Goal: Transaction & Acquisition: Subscribe to service/newsletter

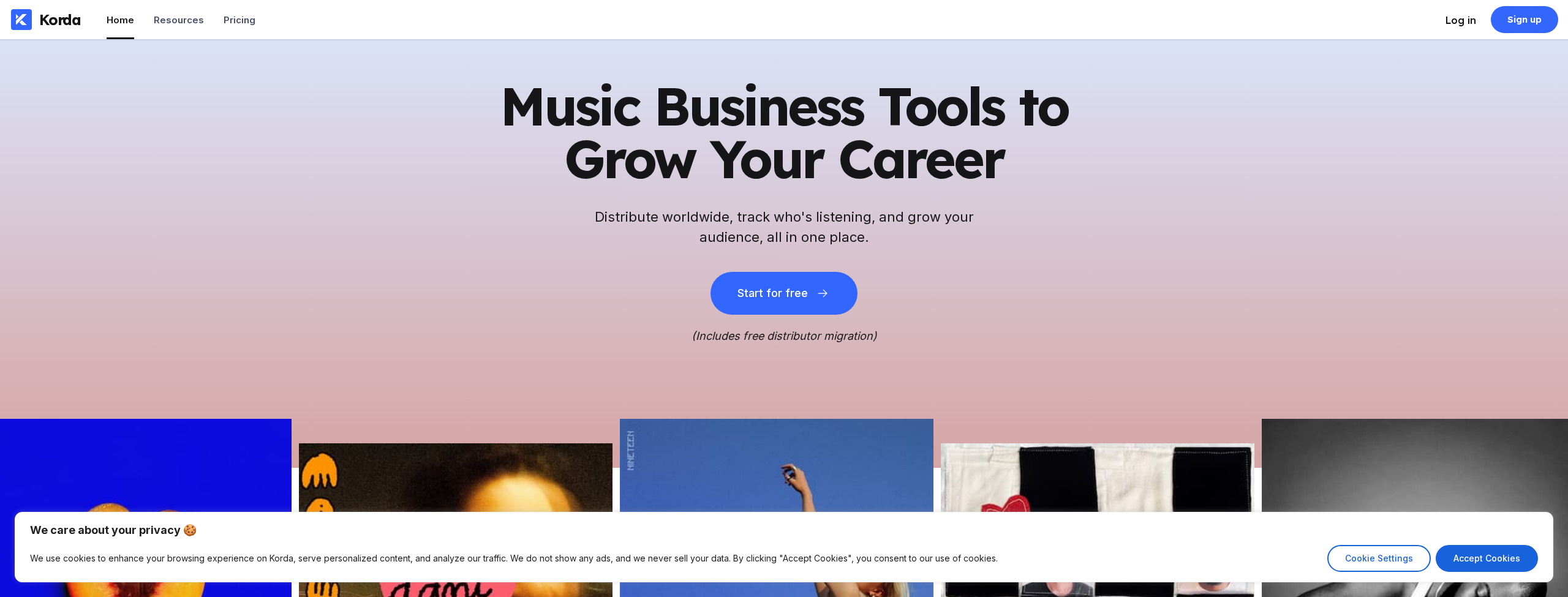
click at [1448, 17] on div "Log in" at bounding box center [1460, 20] width 31 height 12
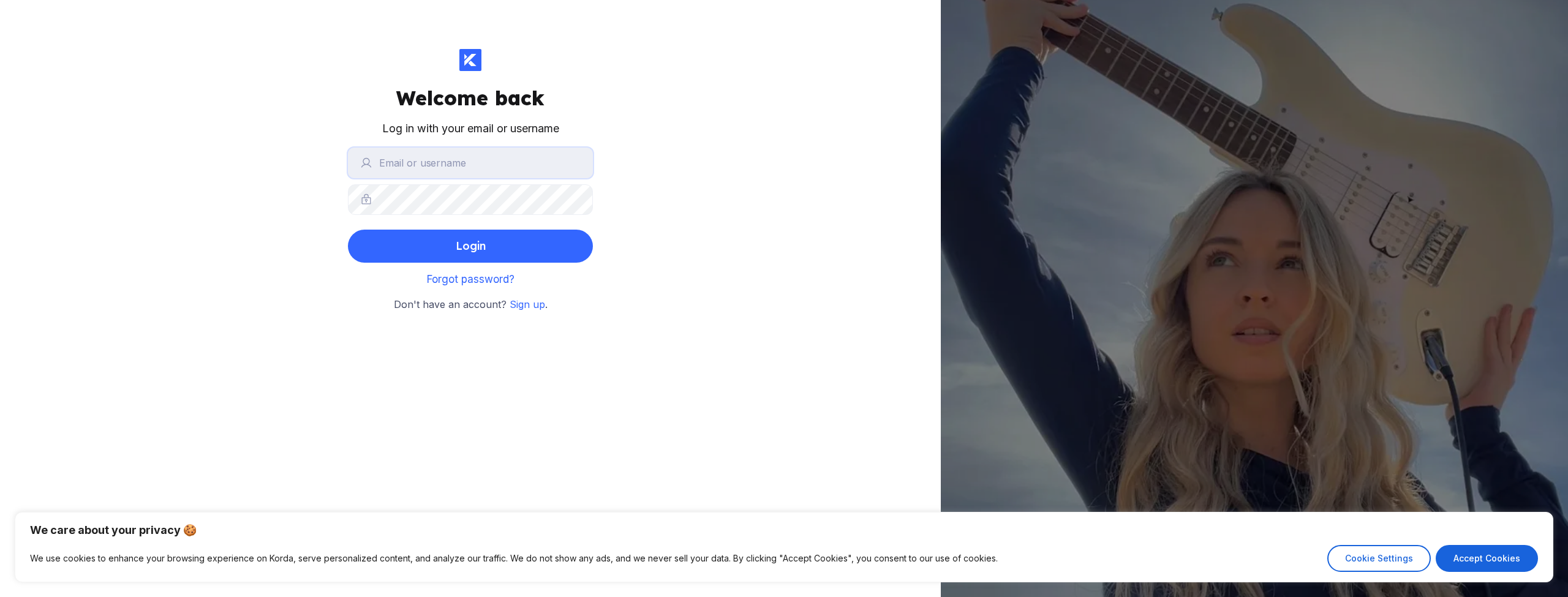
type input "teilor"
click at [451, 243] on button "Login" at bounding box center [470, 246] width 245 height 33
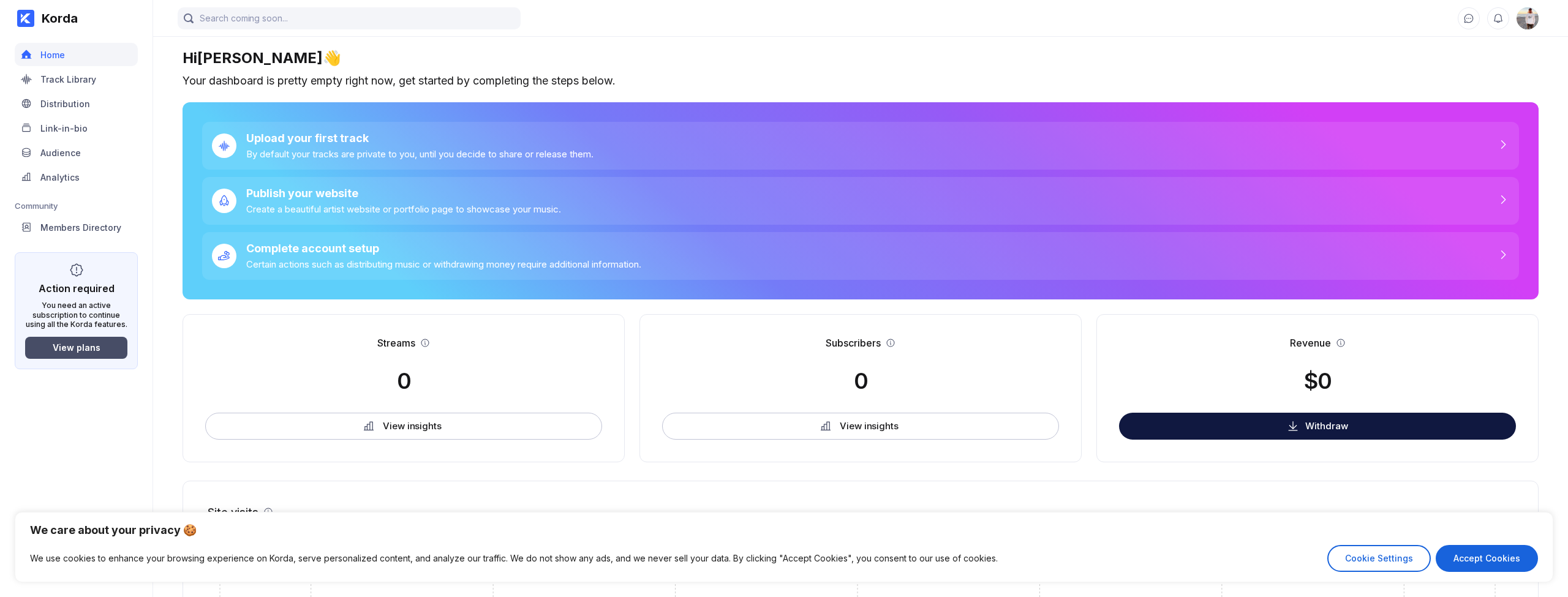
click at [77, 349] on div "View plans" at bounding box center [77, 347] width 48 height 10
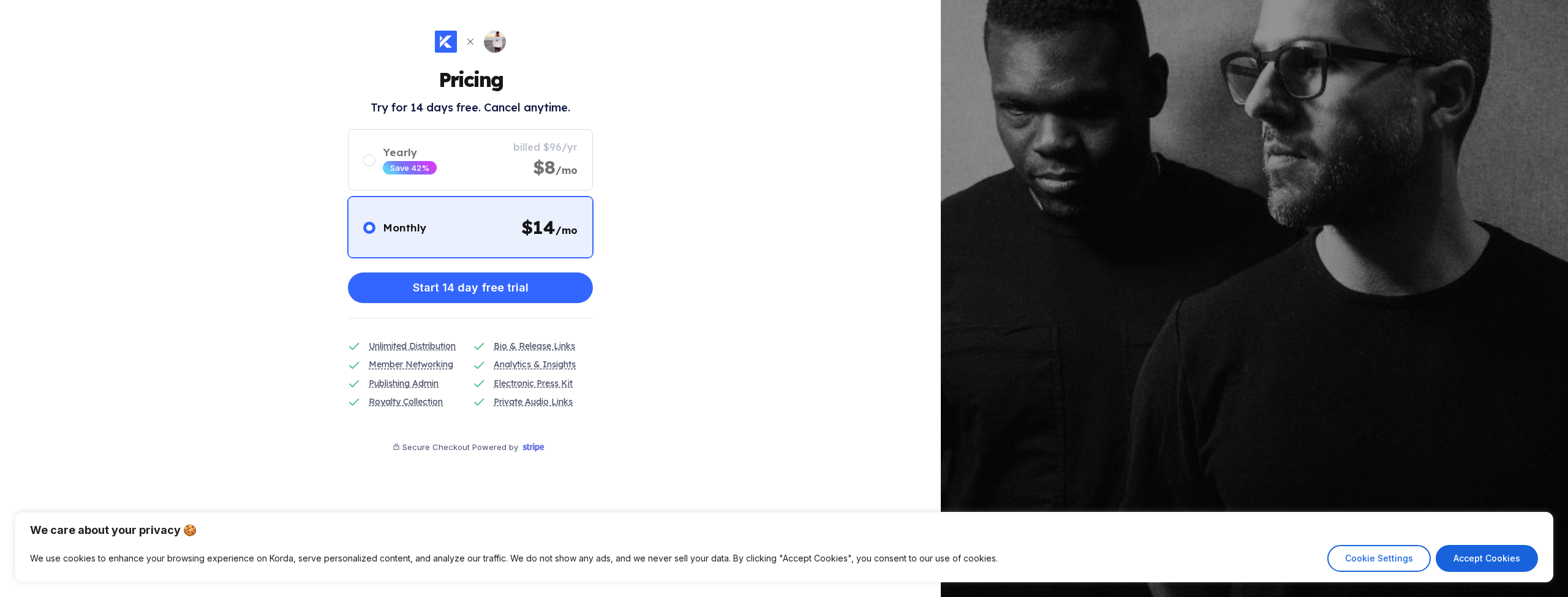
click at [1458, 571] on div "We care about your privacy 🍪 We use cookies to enhance your browsing experience…" at bounding box center [784, 546] width 1538 height 71
click at [1467, 551] on button "Accept Cookies" at bounding box center [1486, 557] width 103 height 27
checkbox input "true"
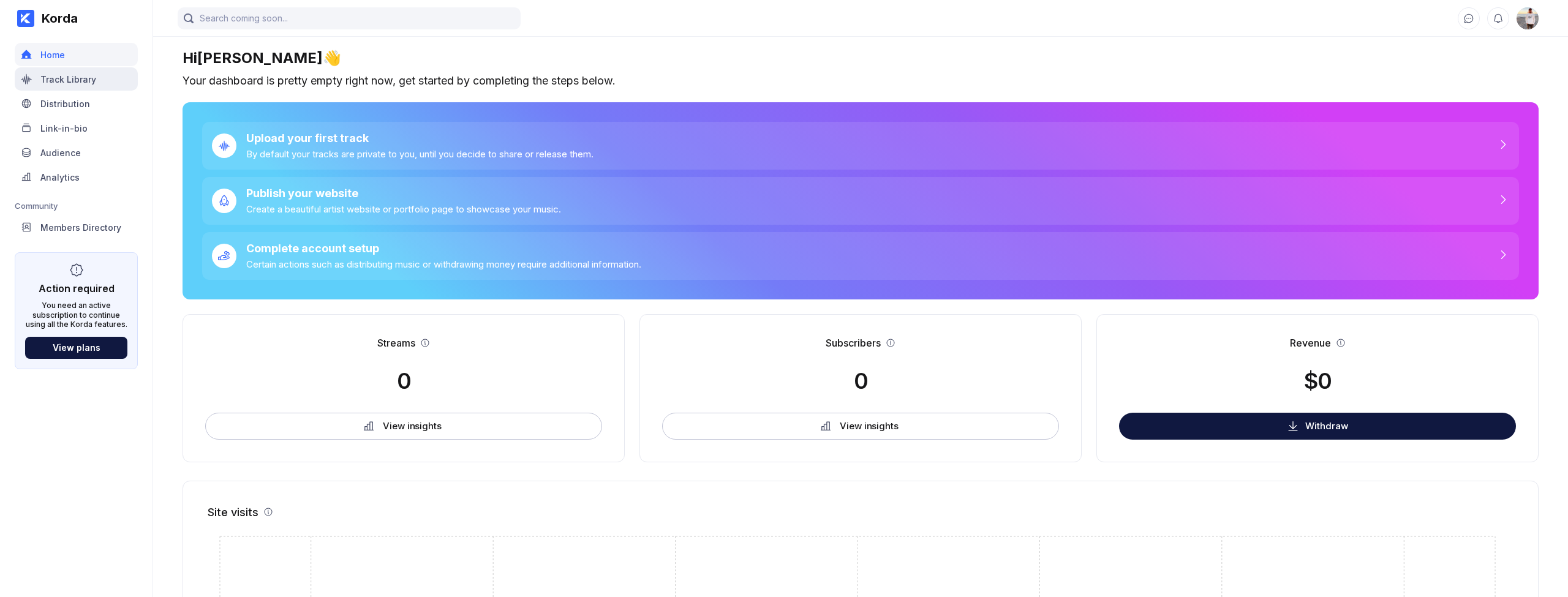
click at [85, 83] on div "Track Library" at bounding box center [69, 79] width 56 height 10
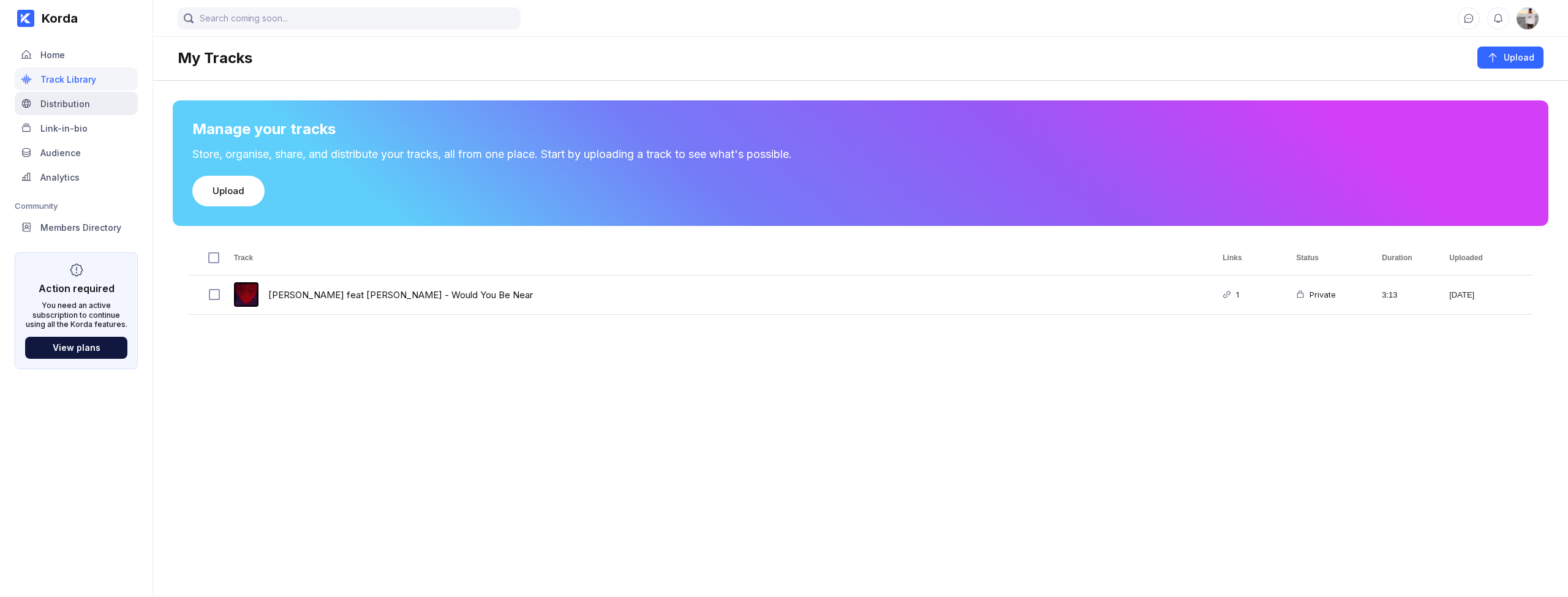
click at [98, 111] on div "Distribution" at bounding box center [77, 102] width 123 height 23
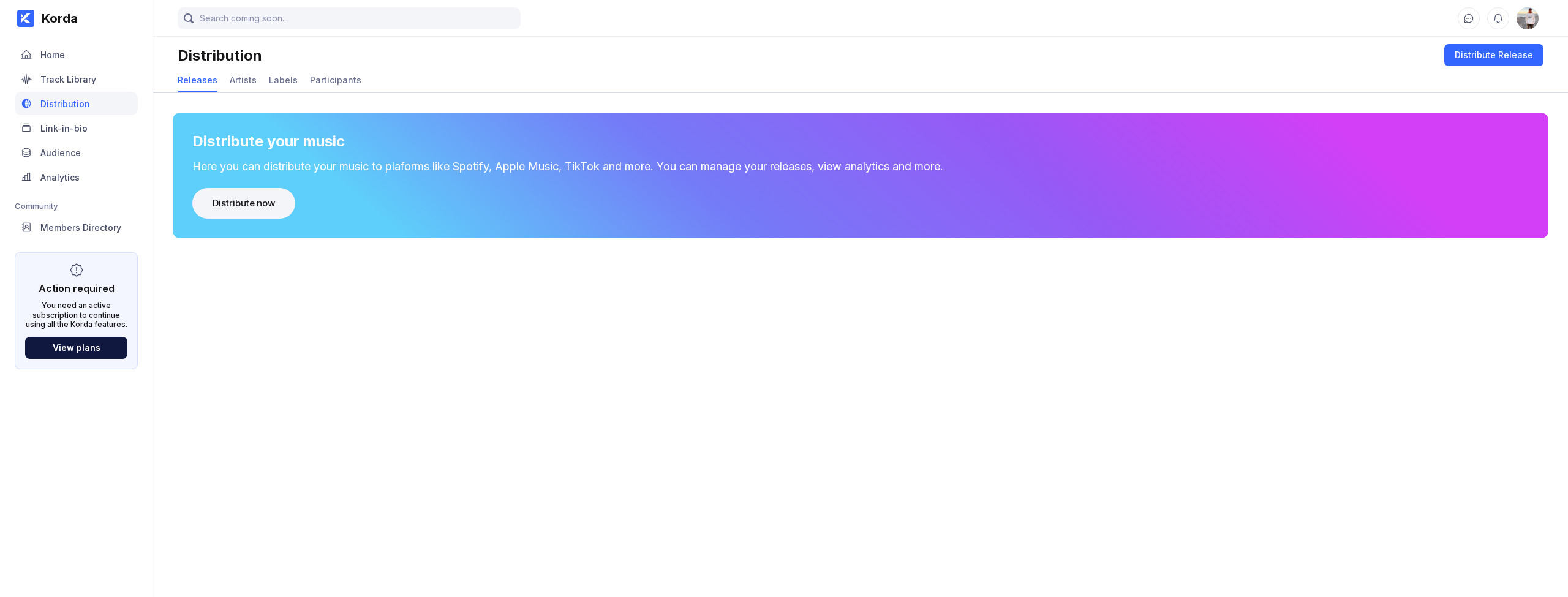
click at [254, 211] on button "Distribute now" at bounding box center [243, 203] width 103 height 31
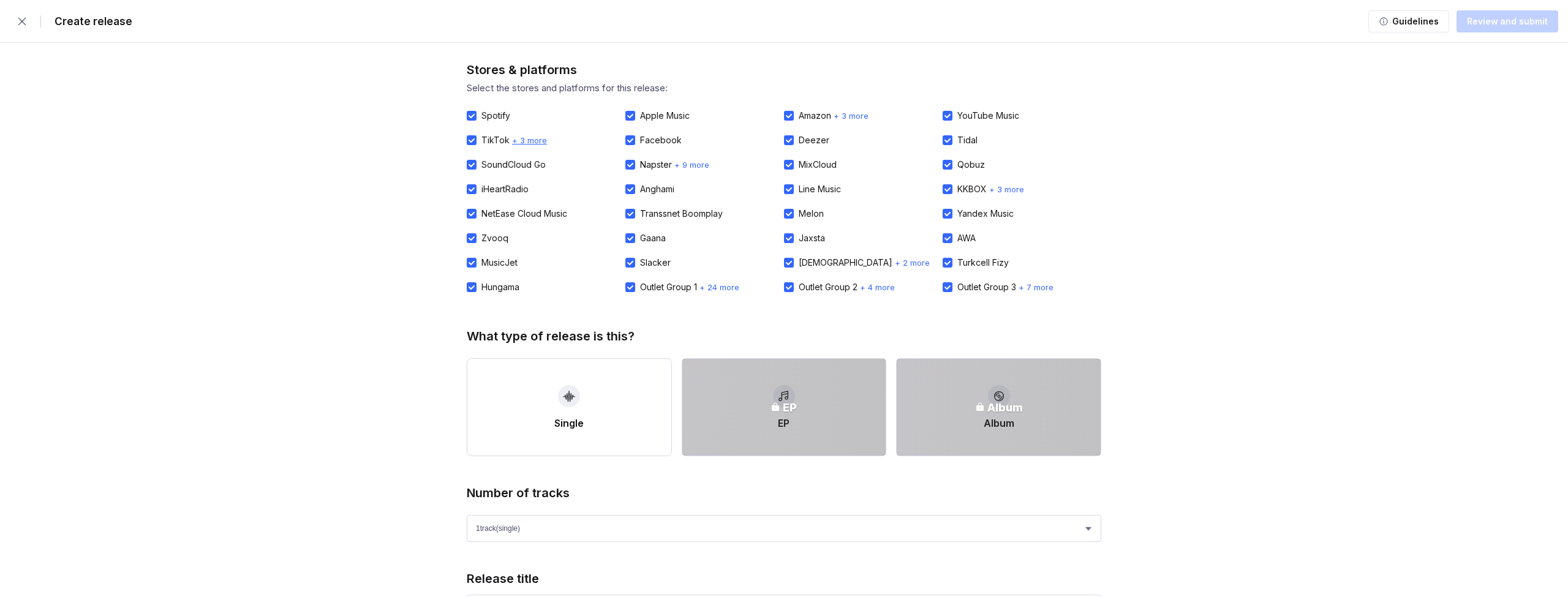
click at [536, 141] on span "+ 3 more" at bounding box center [529, 140] width 35 height 10
click at [1042, 289] on span "+ 7 more" at bounding box center [1035, 288] width 35 height 10
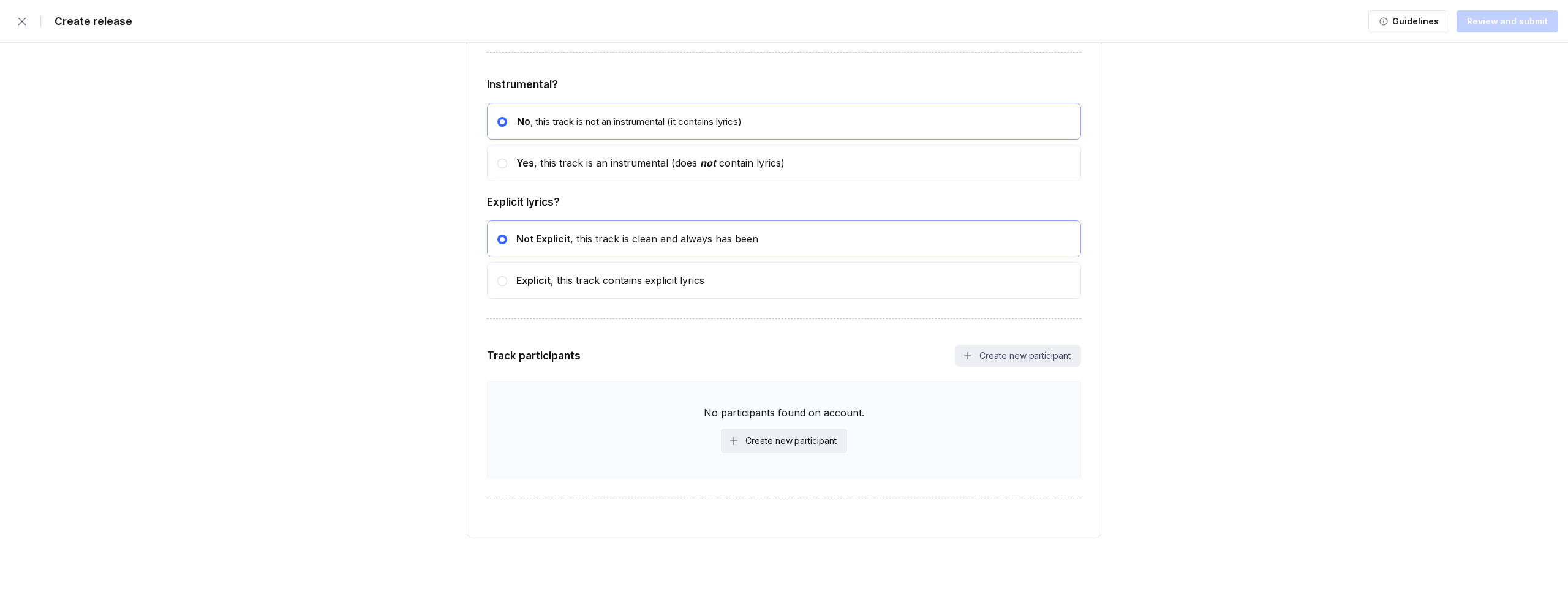
scroll to position [2176, 0]
